Goal: Task Accomplishment & Management: Complete application form

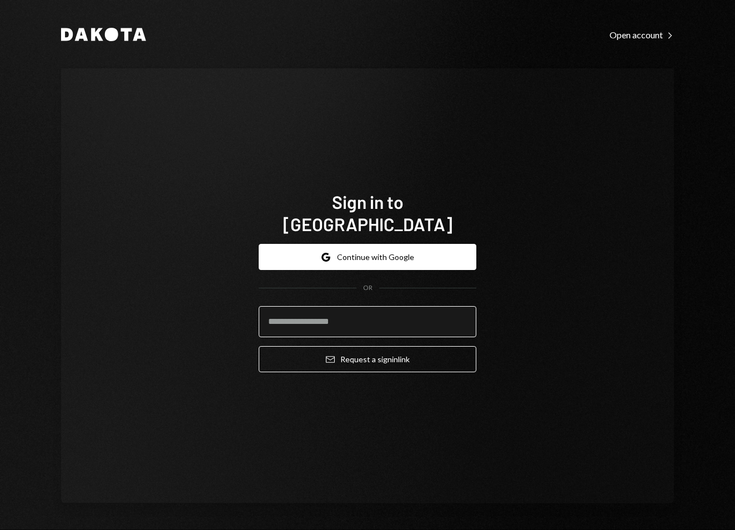
click at [441, 313] on input "email" at bounding box center [368, 321] width 218 height 31
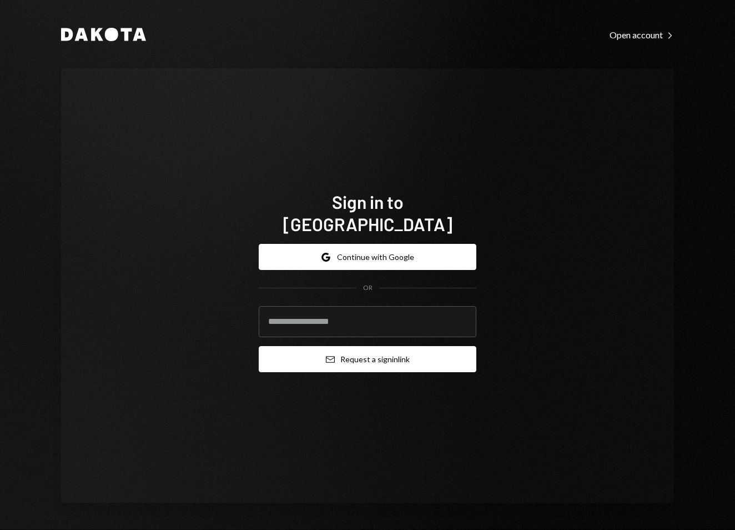
paste input "**********"
type input "**********"
click at [369, 346] on button "Email Request a sign in link" at bounding box center [368, 359] width 218 height 26
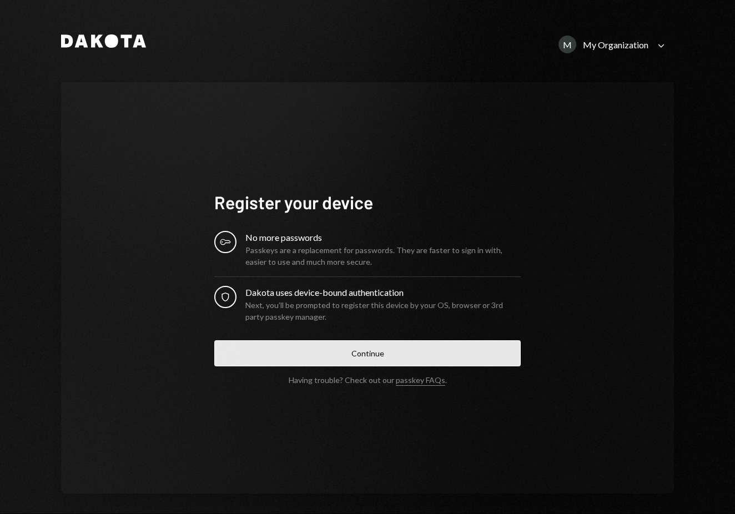
click at [455, 351] on button "Continue" at bounding box center [367, 353] width 307 height 26
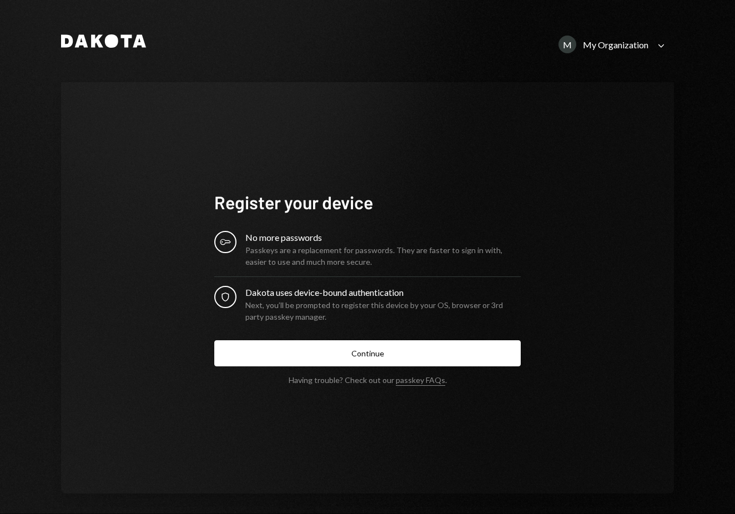
click at [312, 357] on button "Continue" at bounding box center [367, 353] width 307 height 26
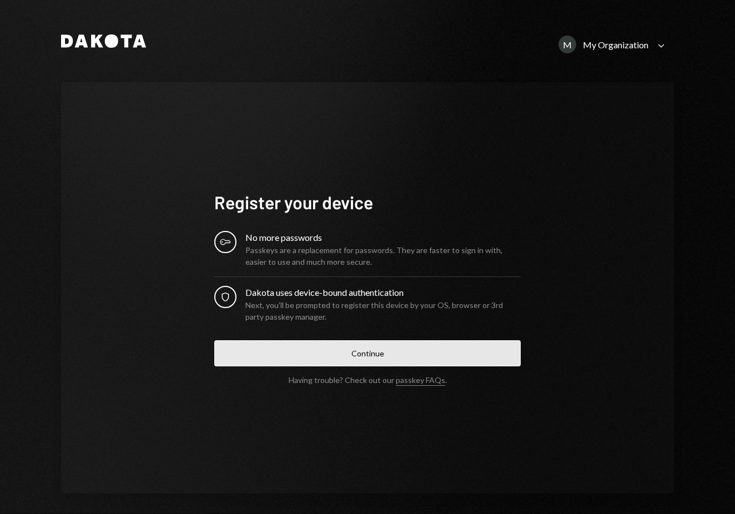
click at [490, 348] on button "Continue" at bounding box center [367, 353] width 307 height 26
click at [369, 346] on button "Continue" at bounding box center [367, 353] width 307 height 26
click at [400, 364] on button "Continue" at bounding box center [367, 353] width 307 height 26
drag, startPoint x: 311, startPoint y: 335, endPoint x: 313, endPoint y: 340, distance: 5.8
click at [311, 335] on form "Register your device Key No more passwords Passkeys are a replacement for passw…" at bounding box center [367, 288] width 307 height 194
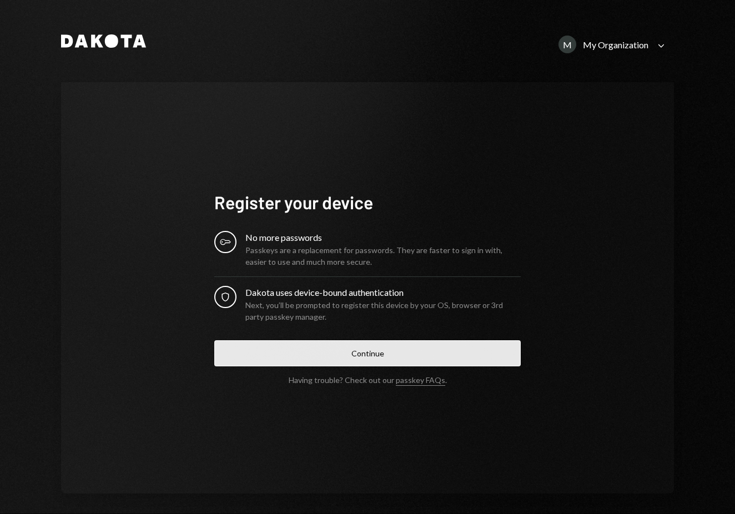
click at [318, 350] on button "Continue" at bounding box center [367, 353] width 307 height 26
click at [406, 357] on button "Continue" at bounding box center [367, 353] width 307 height 26
click at [381, 345] on button "Continue" at bounding box center [367, 353] width 307 height 26
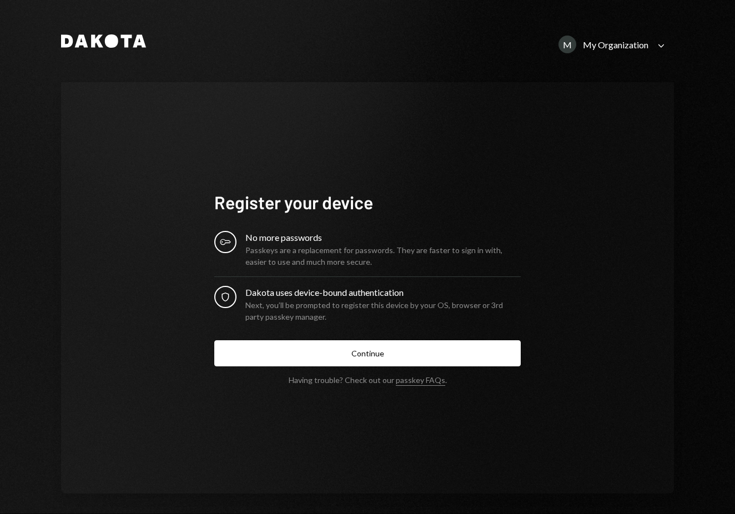
click at [365, 361] on button "Continue" at bounding box center [367, 353] width 307 height 26
click at [303, 366] on form "Register your device Key No more passwords Passkeys are a replacement for passw…" at bounding box center [367, 288] width 307 height 194
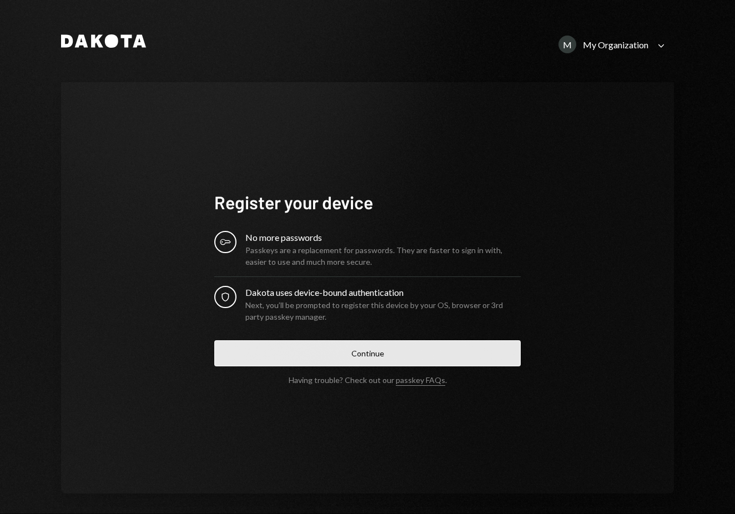
click at [318, 350] on button "Continue" at bounding box center [367, 353] width 307 height 26
click at [351, 345] on button "Continue" at bounding box center [367, 353] width 307 height 26
click at [360, 359] on button "Continue" at bounding box center [367, 353] width 307 height 26
click at [345, 357] on button "Continue" at bounding box center [367, 353] width 307 height 26
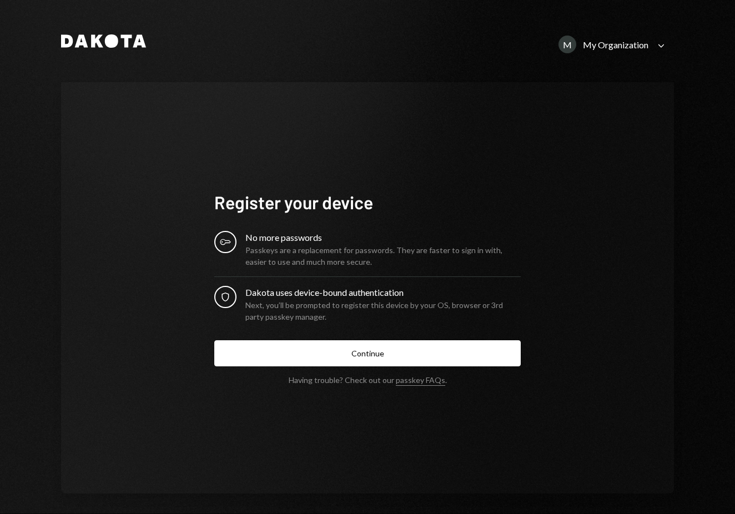
click at [396, 194] on h1 "Register your device" at bounding box center [367, 202] width 307 height 22
click at [334, 344] on button "Continue" at bounding box center [367, 353] width 307 height 26
drag, startPoint x: 324, startPoint y: 354, endPoint x: 325, endPoint y: 333, distance: 21.1
click at [324, 354] on button "Continue" at bounding box center [367, 353] width 307 height 26
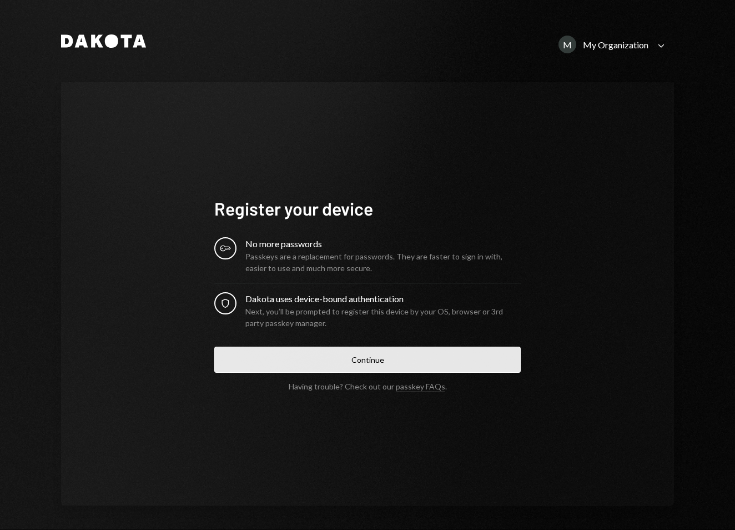
click at [455, 348] on button "Continue" at bounding box center [367, 359] width 307 height 26
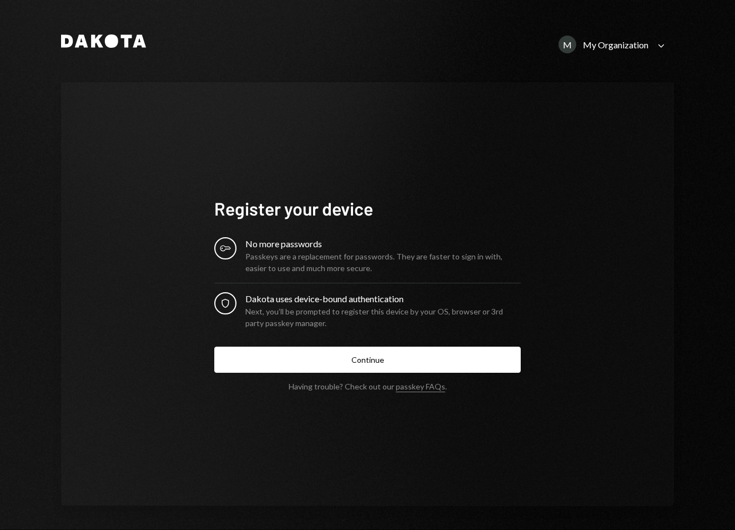
click at [92, 38] on icon "Dakota" at bounding box center [103, 40] width 85 height 13
click at [92, 42] on icon at bounding box center [97, 41] width 12 height 13
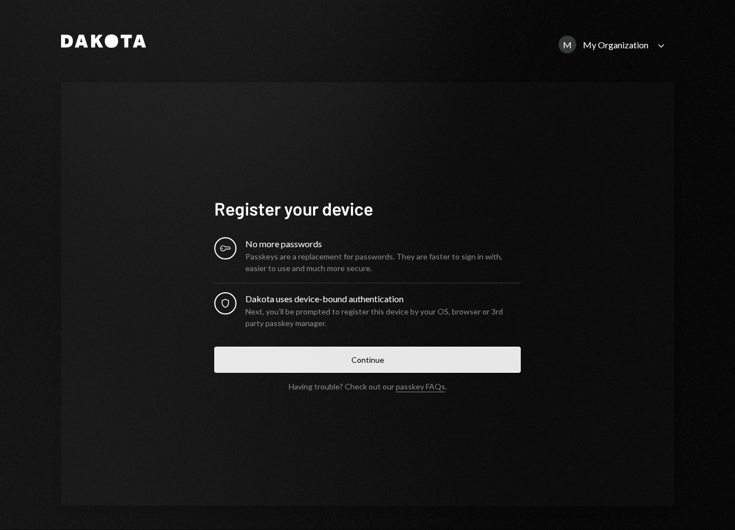
click at [325, 350] on button "Continue" at bounding box center [367, 359] width 307 height 26
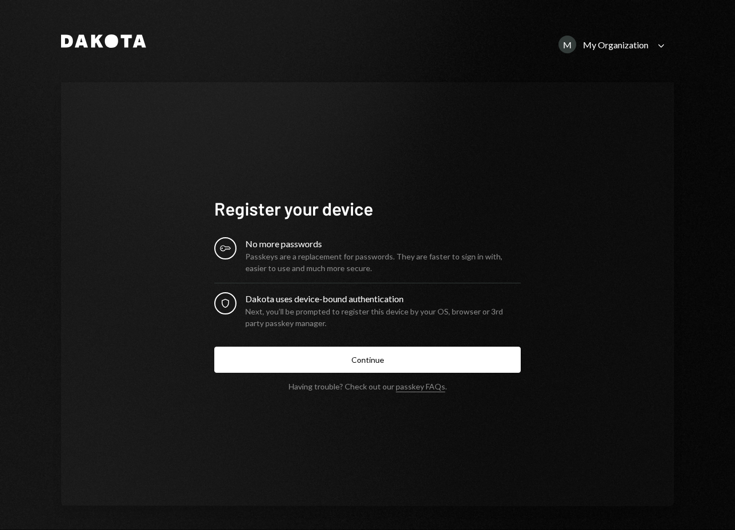
click at [594, 32] on div "Dakota M My Organization Caret Down" at bounding box center [367, 41] width 613 height 29
click at [594, 43] on div "My Organization" at bounding box center [616, 44] width 66 height 11
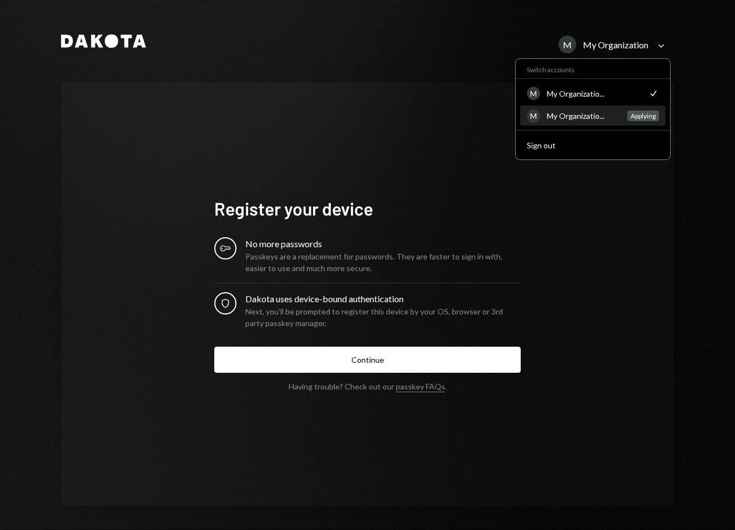
click at [592, 118] on div "My Organizatio..." at bounding box center [584, 115] width 74 height 9
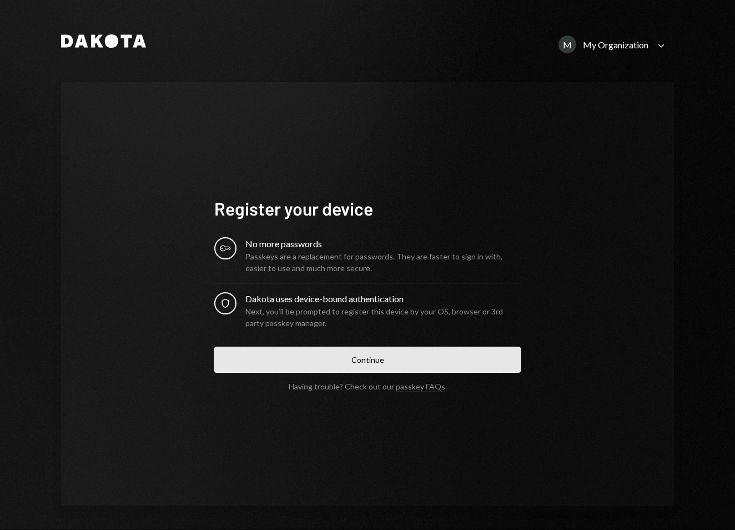
click at [431, 353] on button "Continue" at bounding box center [367, 359] width 307 height 26
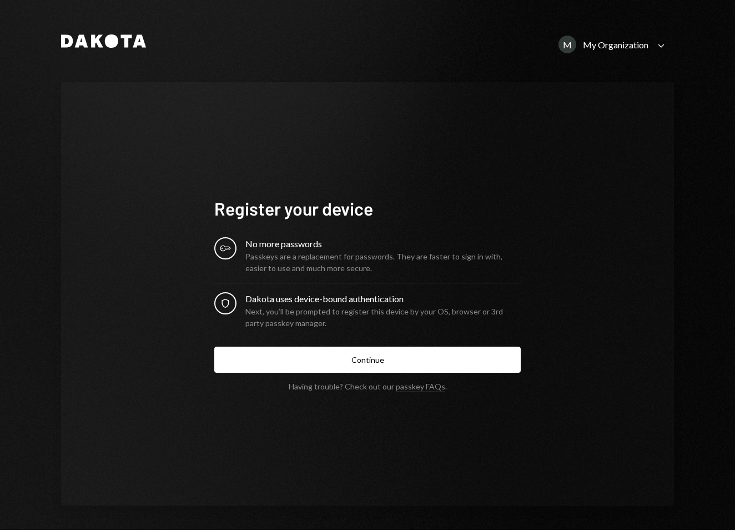
click at [530, 53] on div "Dakota M My Organization Caret Down" at bounding box center [367, 41] width 613 height 29
click at [314, 198] on h1 "Register your device" at bounding box center [367, 208] width 307 height 22
